Goal: Task Accomplishment & Management: Manage account settings

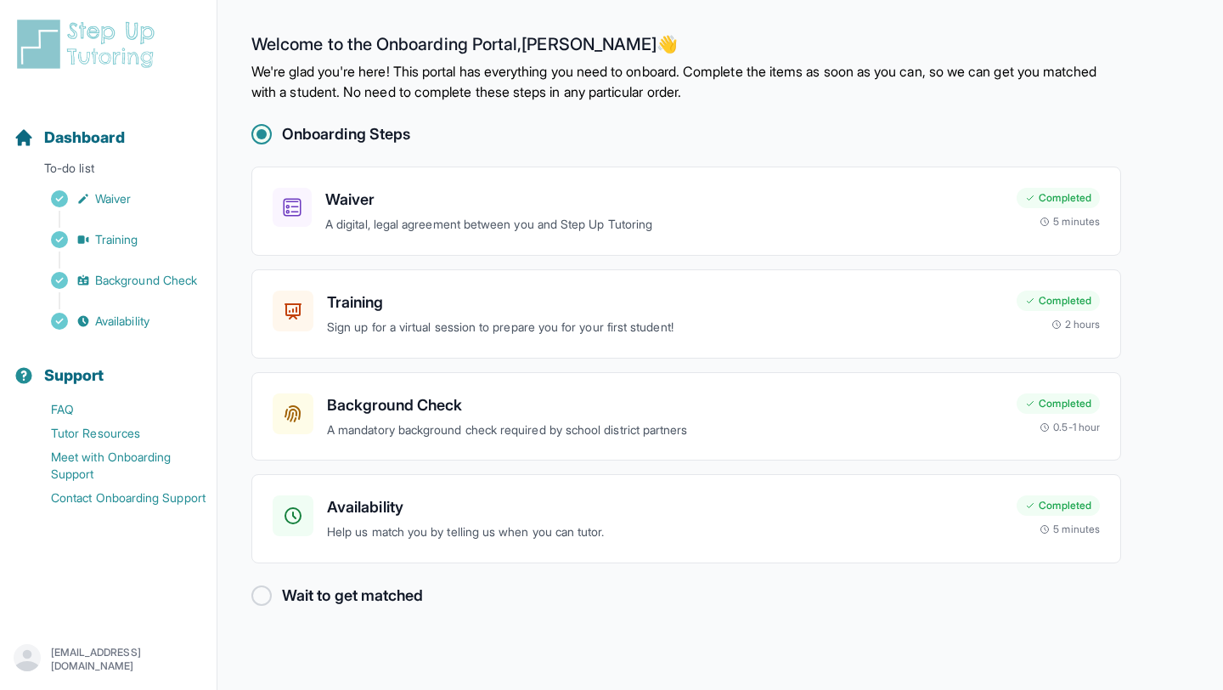
click at [77, 48] on img at bounding box center [89, 44] width 151 height 54
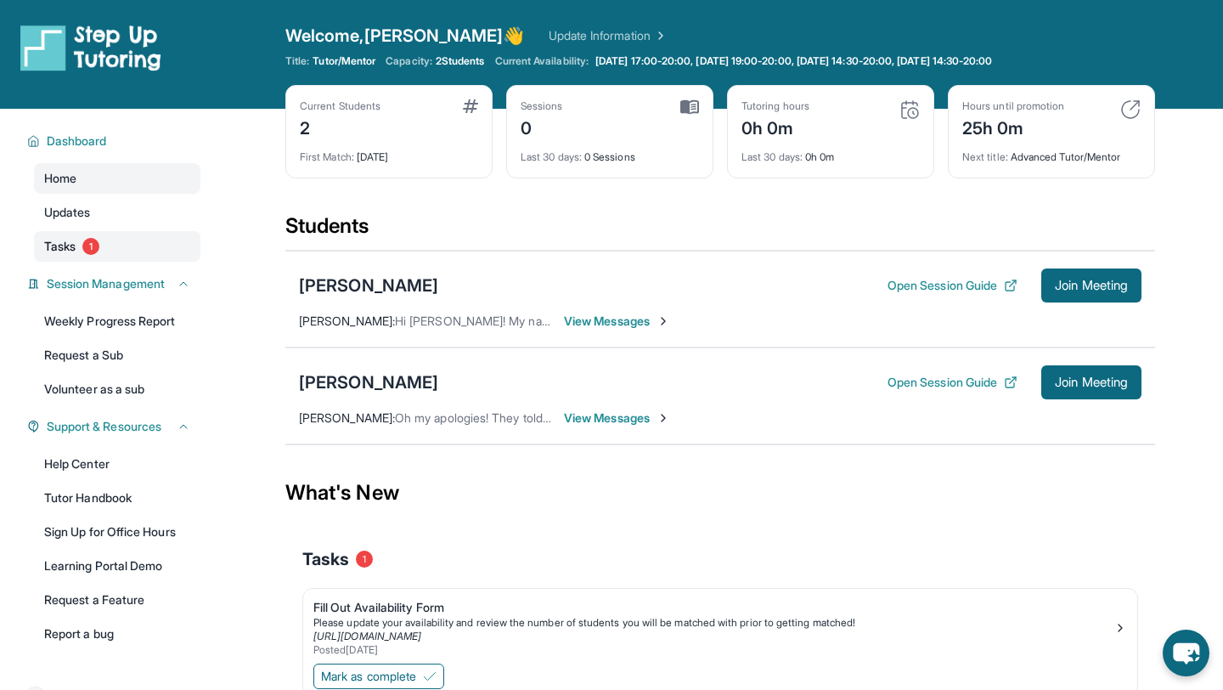
click at [53, 243] on span "Tasks" at bounding box center [59, 246] width 31 height 17
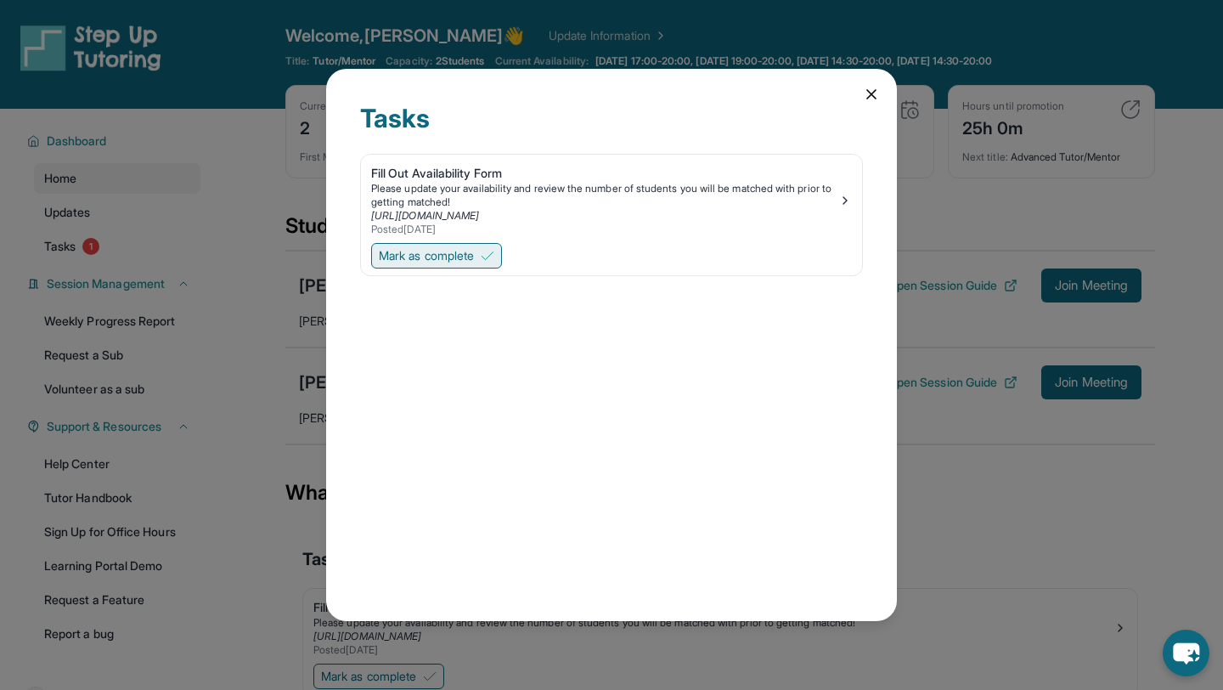
click at [473, 256] on span "Mark as complete" at bounding box center [426, 255] width 95 height 17
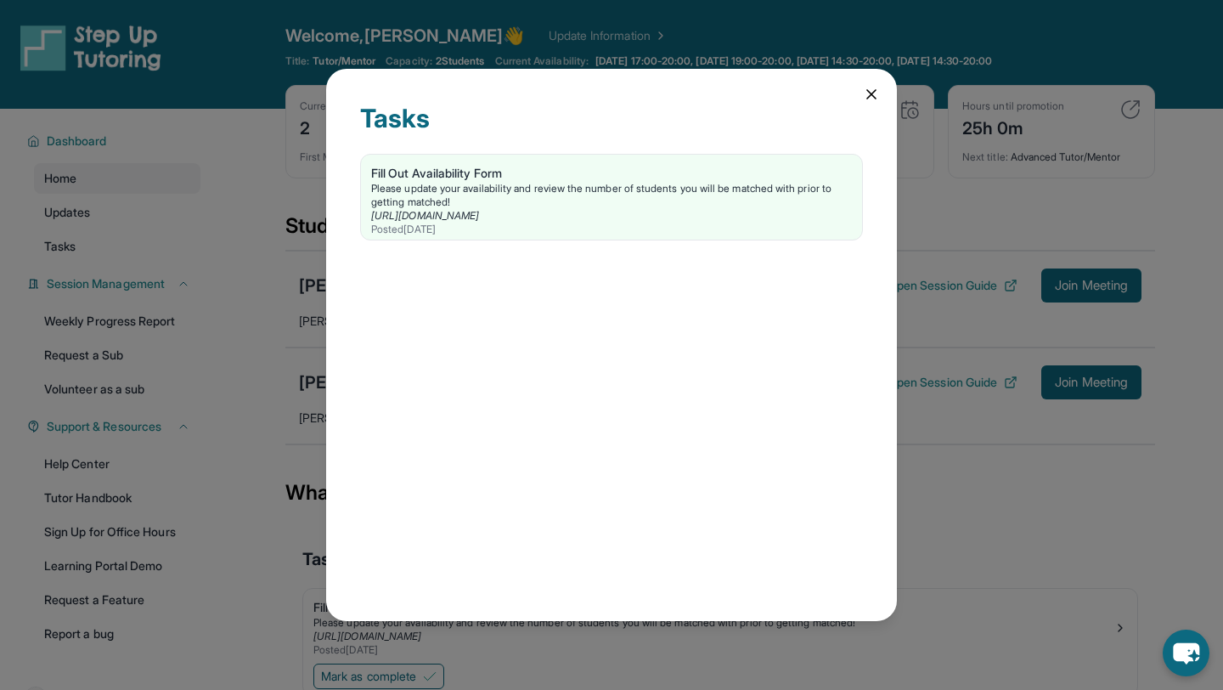
click at [868, 90] on icon at bounding box center [871, 94] width 8 height 8
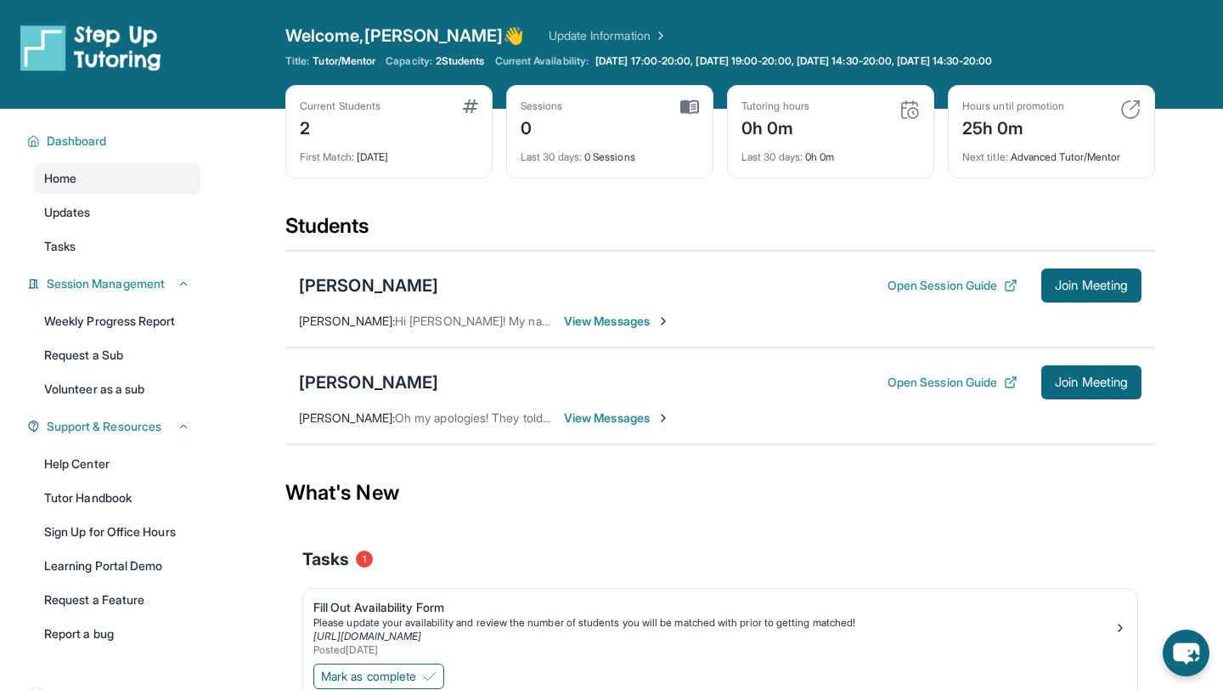
scroll to position [109, 0]
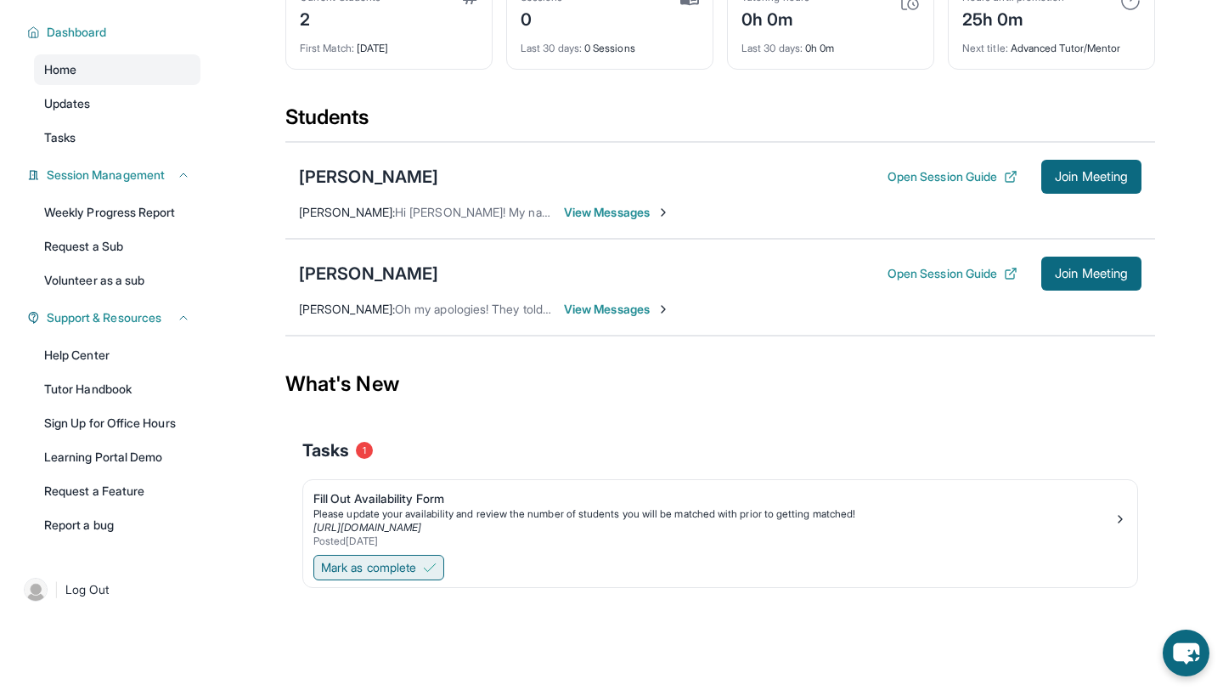
click at [386, 566] on span "Mark as complete" at bounding box center [368, 567] width 95 height 17
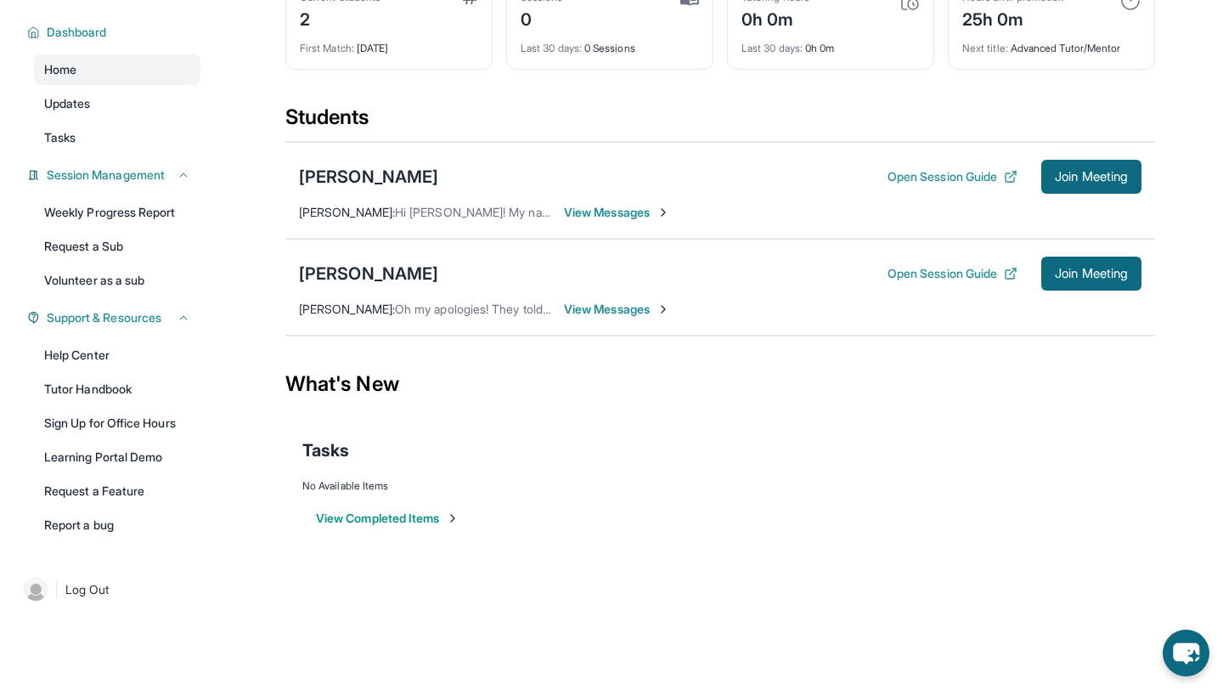
scroll to position [0, 0]
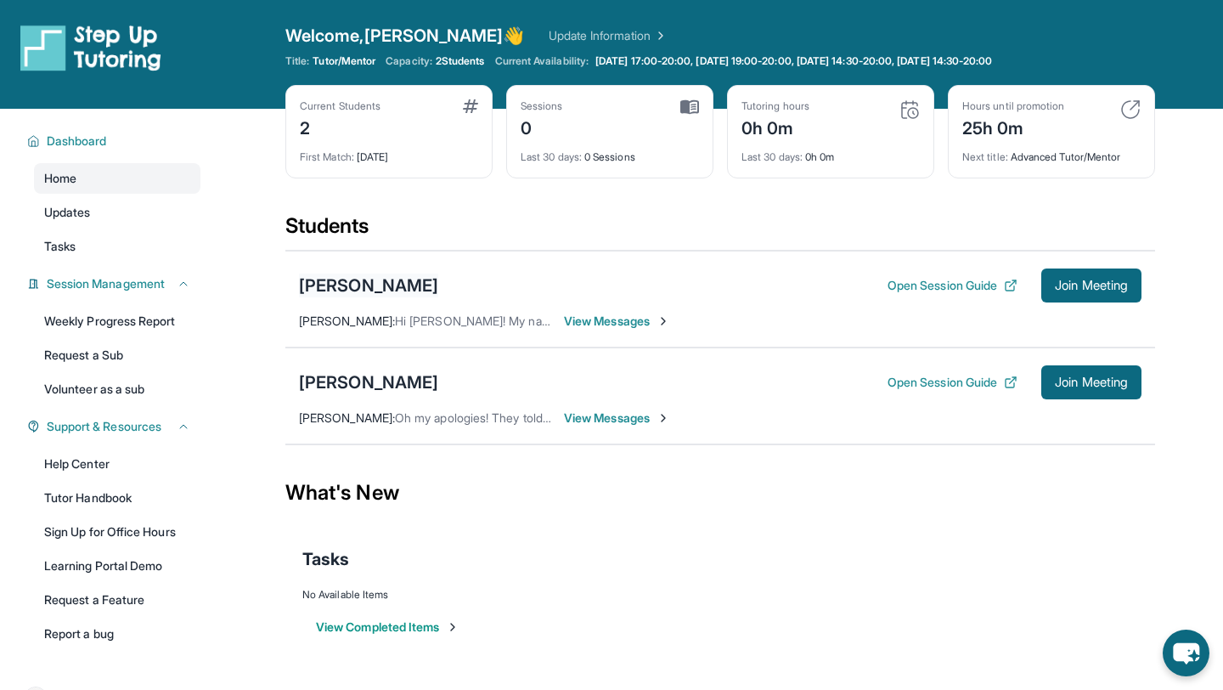
click at [363, 289] on div "Ava Rahimi" at bounding box center [368, 285] width 139 height 24
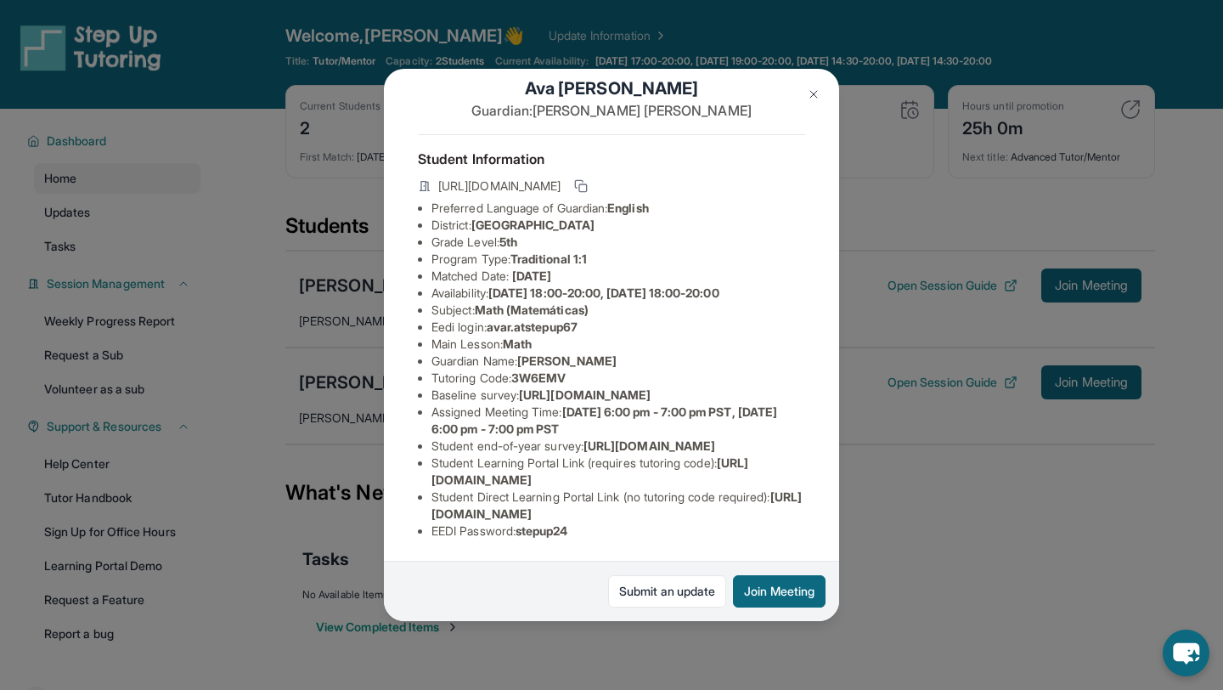
scroll to position [145, 0]
click at [807, 94] on img at bounding box center [814, 94] width 14 height 14
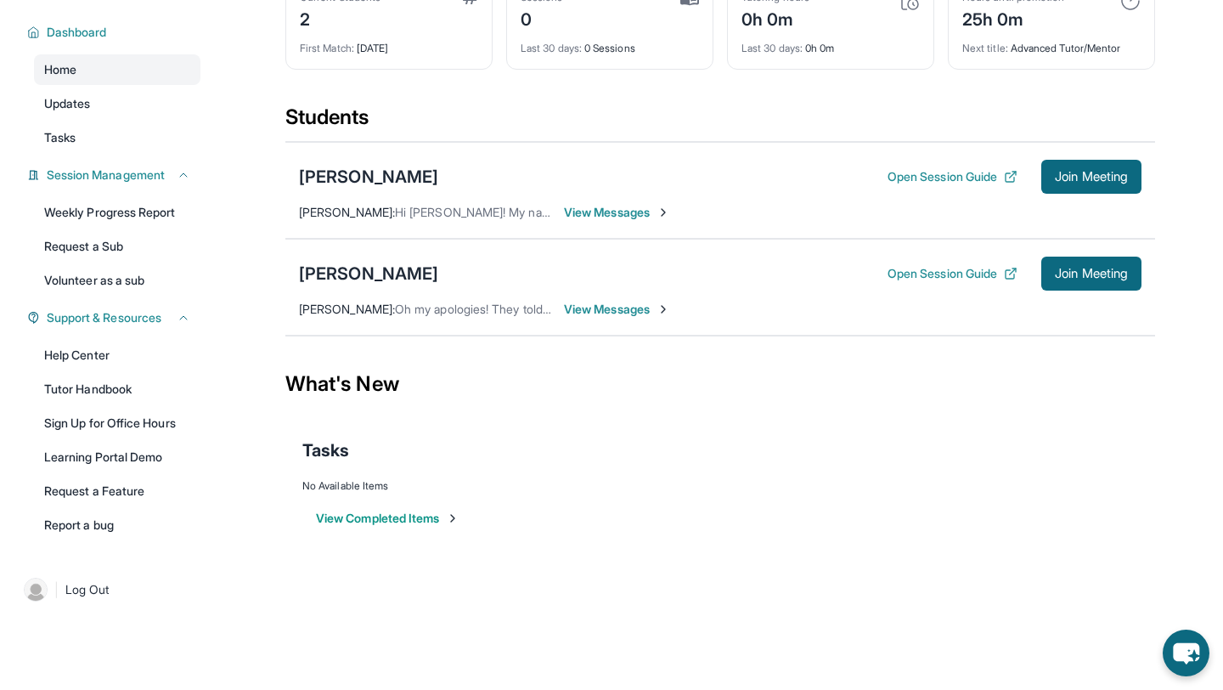
scroll to position [0, 0]
